Goal: Information Seeking & Learning: Learn about a topic

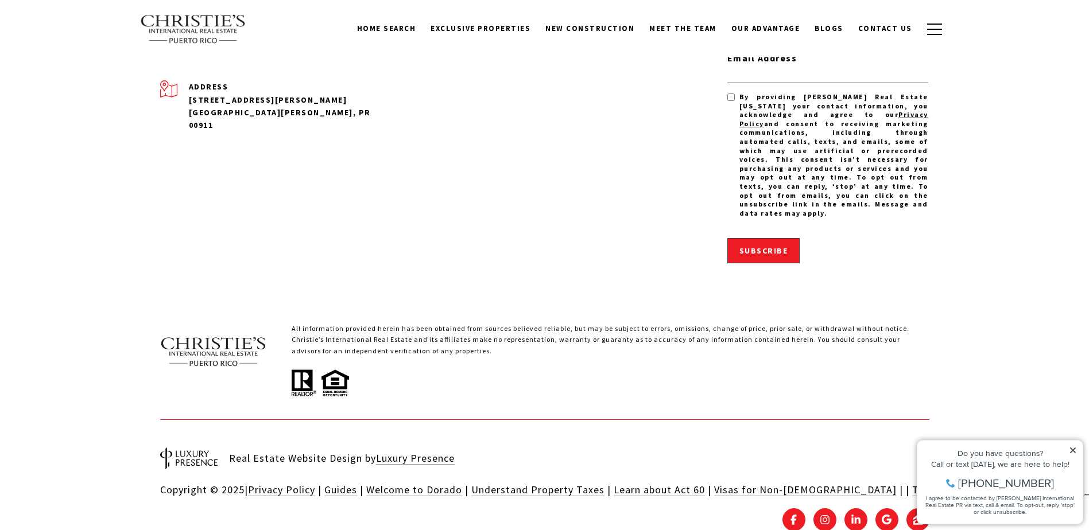
scroll to position [3582, 0]
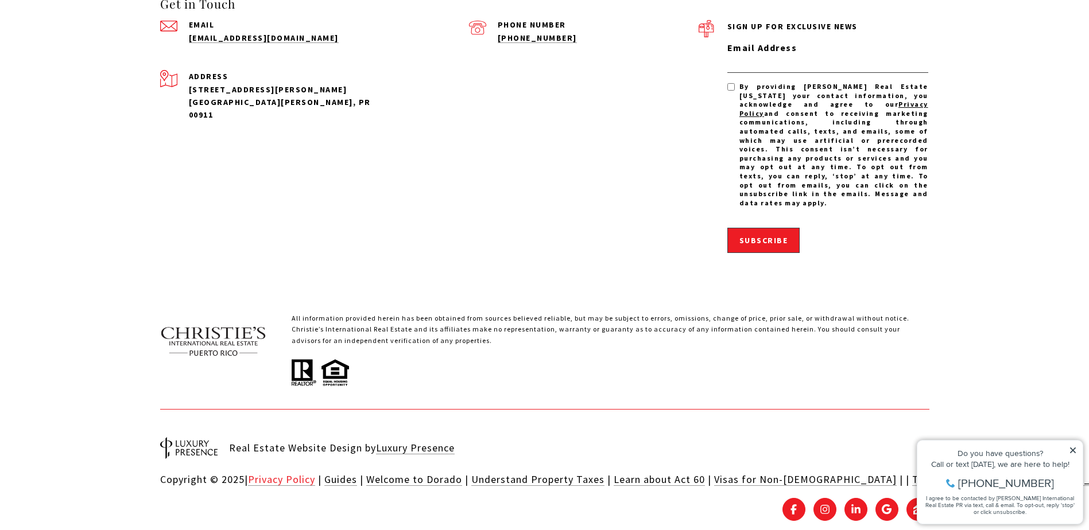
click at [292, 473] on link "Privacy Policy" at bounding box center [281, 479] width 67 height 13
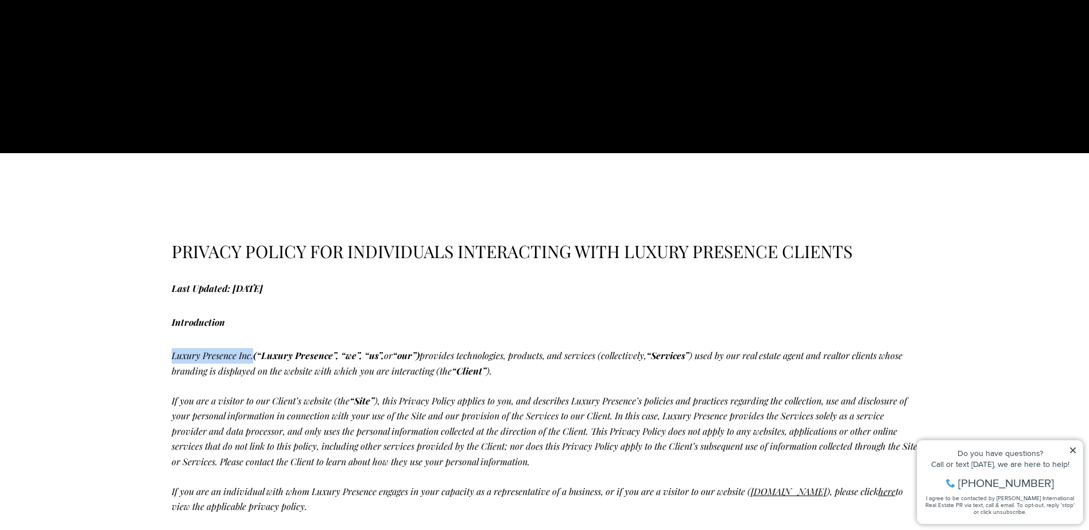
drag, startPoint x: 175, startPoint y: 359, endPoint x: 254, endPoint y: 359, distance: 79.2
click at [254, 359] on p "Luxury Presence Inc. (“Luxury Presence”, “we”, “us”, or “our”) provides technol…" at bounding box center [545, 363] width 746 height 30
copy p "Luxury Presence Inc."
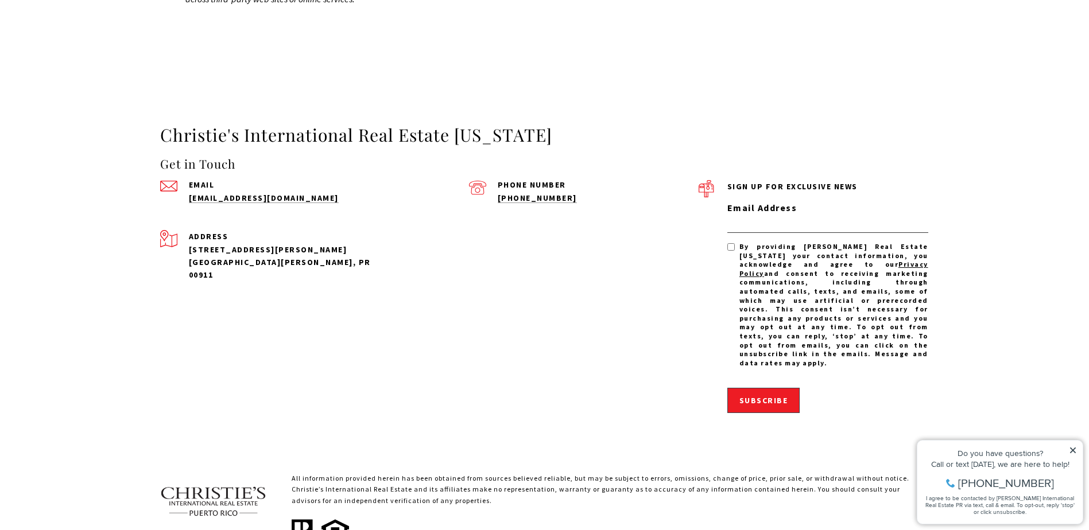
scroll to position [4302, 0]
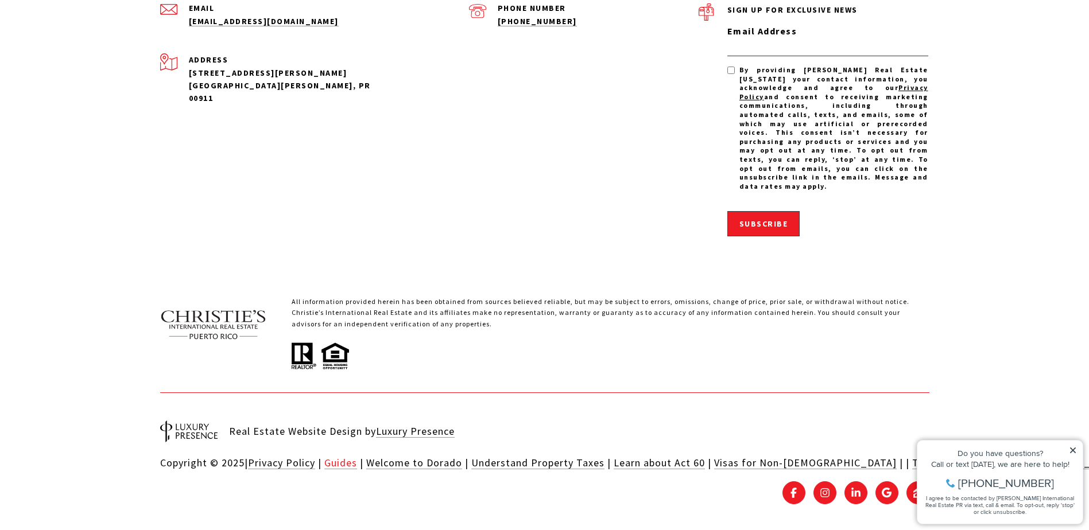
click at [342, 456] on link "Guides" at bounding box center [340, 462] width 33 height 13
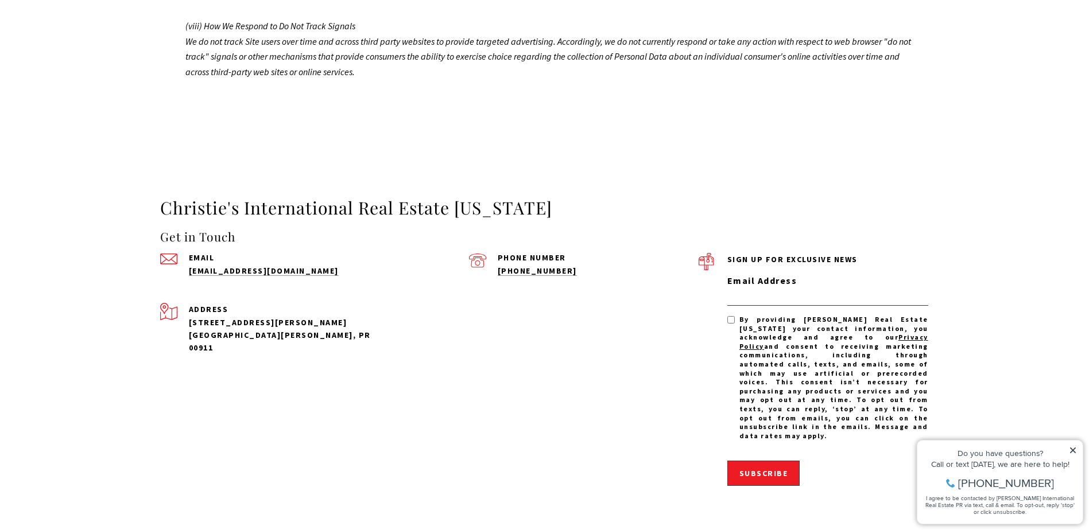
scroll to position [3919, 0]
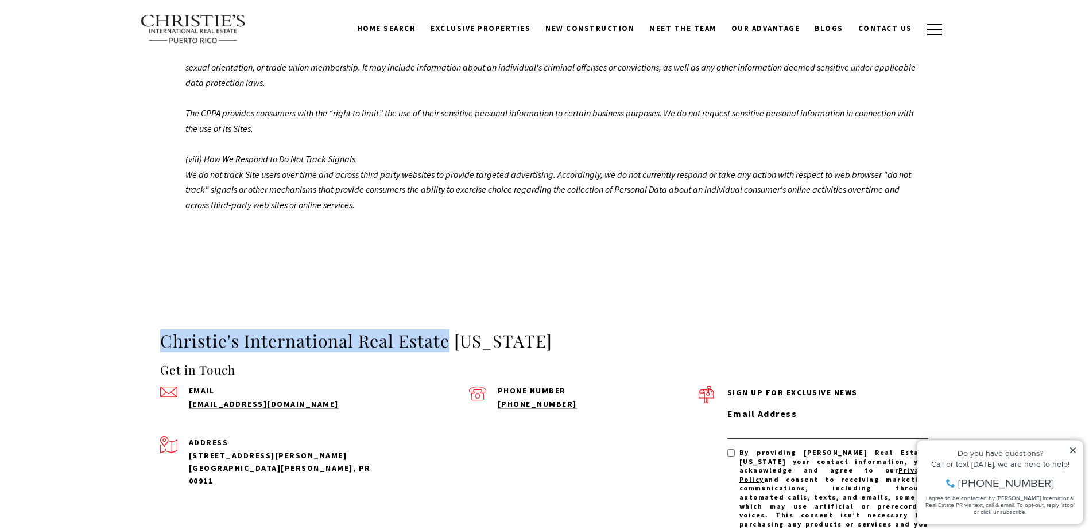
drag, startPoint x: 156, startPoint y: 350, endPoint x: 450, endPoint y: 344, distance: 294.0
copy h3 "Christie's International Real Estate"
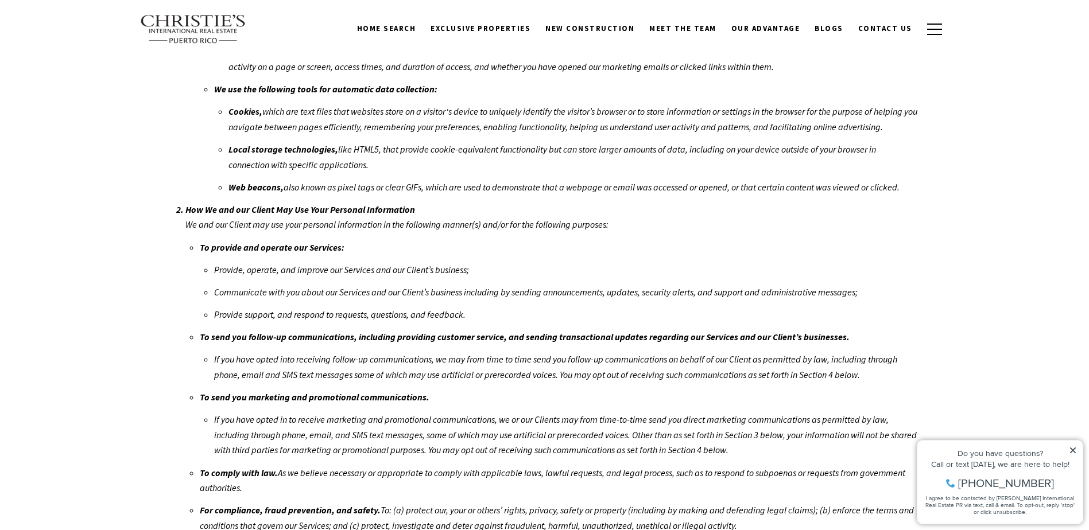
scroll to position [283, 0]
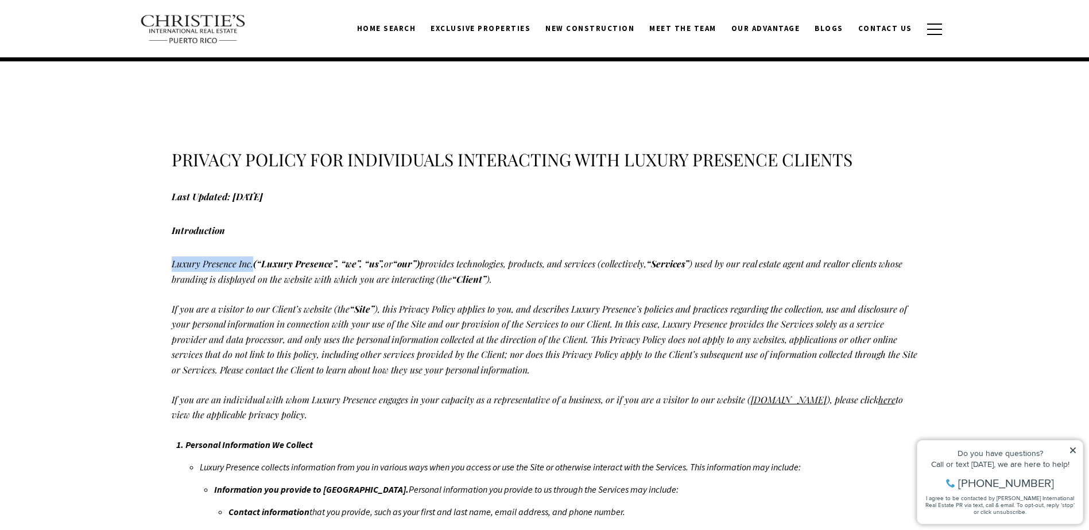
drag, startPoint x: 168, startPoint y: 268, endPoint x: 254, endPoint y: 268, distance: 86.7
copy p "Luxury Presence Inc."
